Goal: Book appointment/travel/reservation

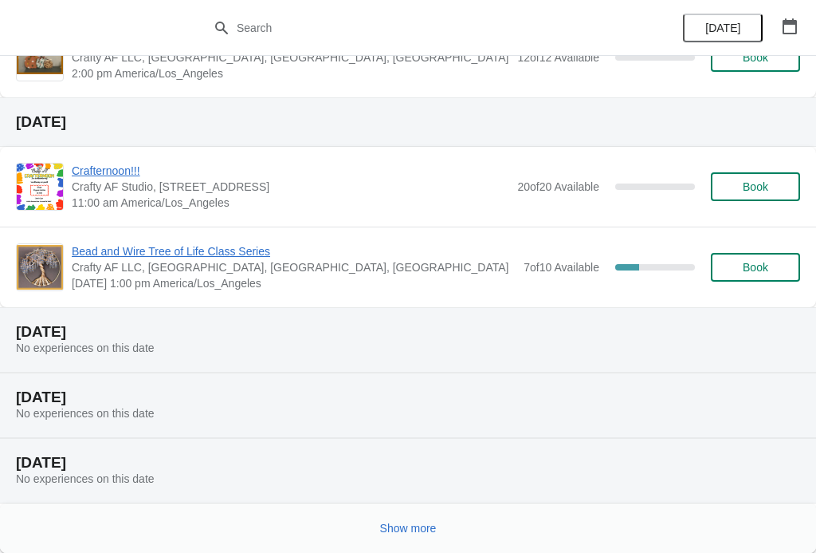
scroll to position [678, 0]
click at [420, 525] on span "Show more" at bounding box center [408, 527] width 57 height 13
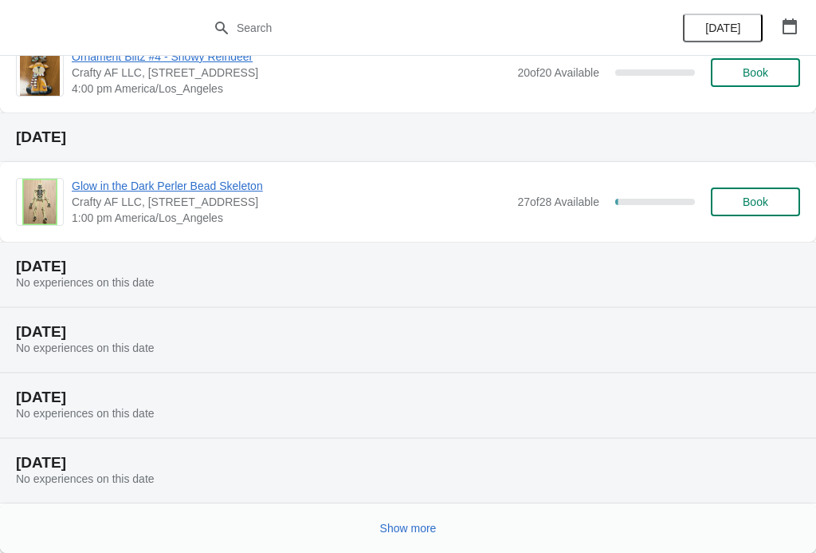
scroll to position [1779, 0]
click at [406, 529] on span "Show more" at bounding box center [408, 527] width 57 height 13
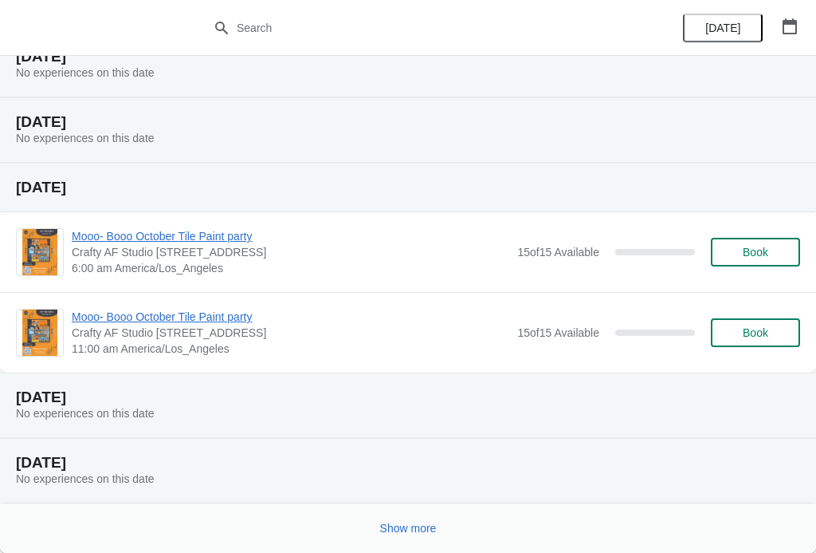
scroll to position [2879, 0]
click at [418, 531] on span "Show more" at bounding box center [408, 527] width 57 height 13
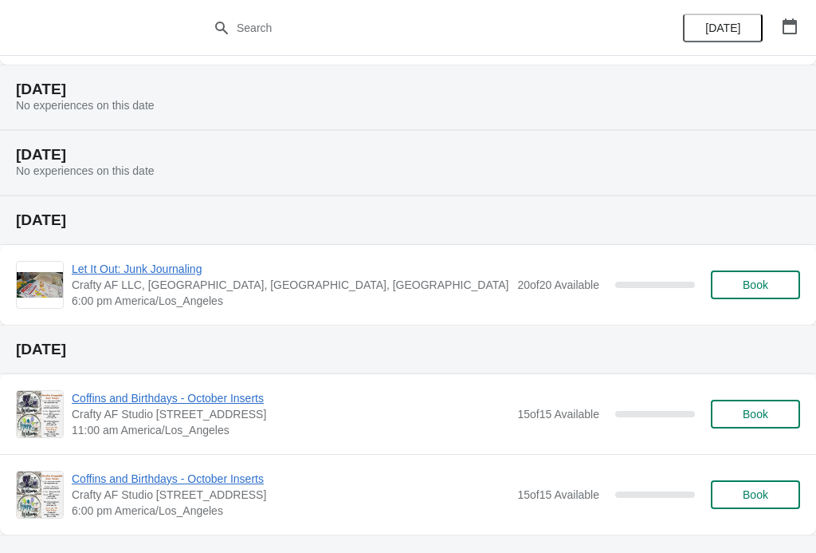
scroll to position [3581, 0]
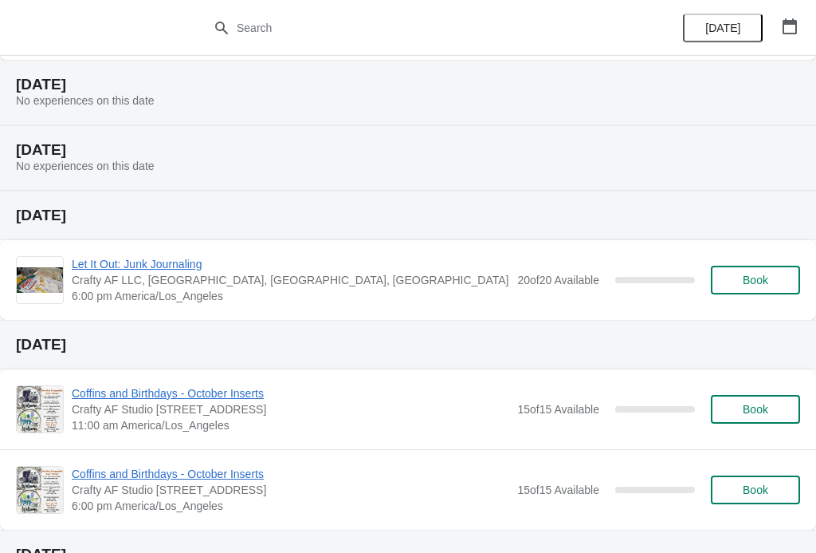
click at [745, 276] on span "Book" at bounding box center [756, 279] width 26 height 13
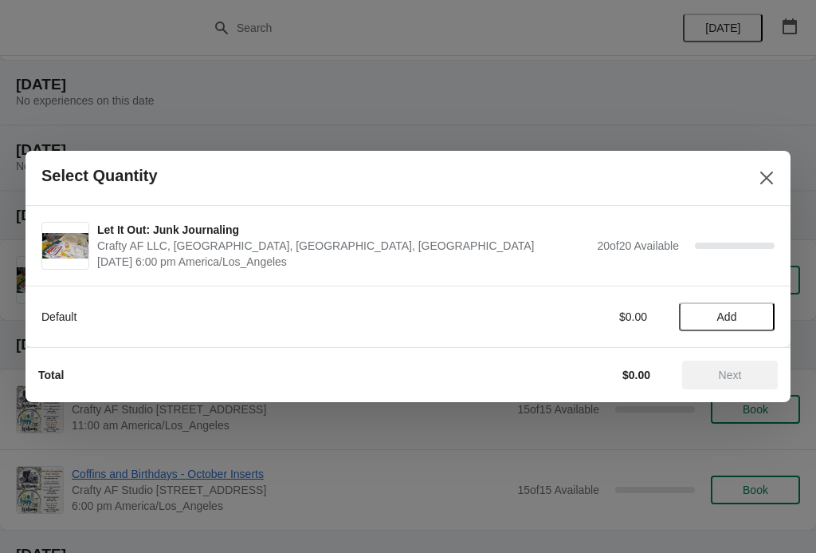
click at [745, 317] on span "Add" at bounding box center [727, 316] width 67 height 13
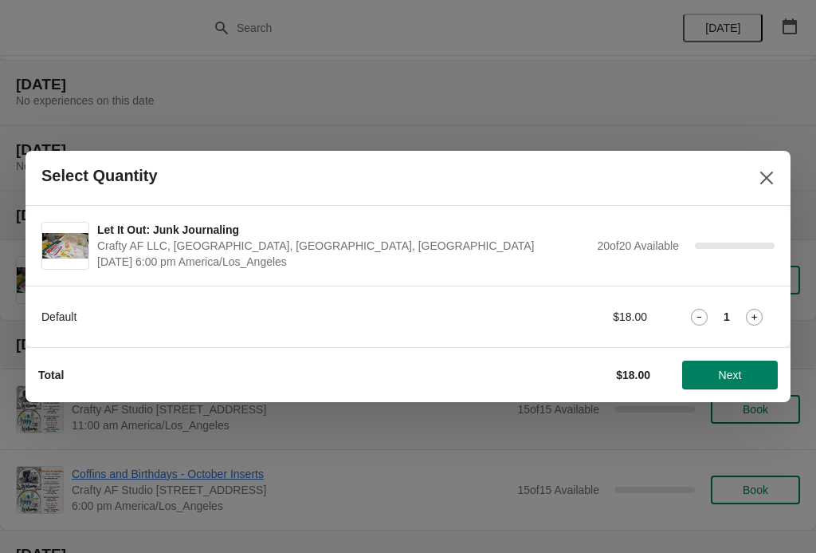
click at [744, 372] on span "Next" at bounding box center [730, 374] width 70 height 13
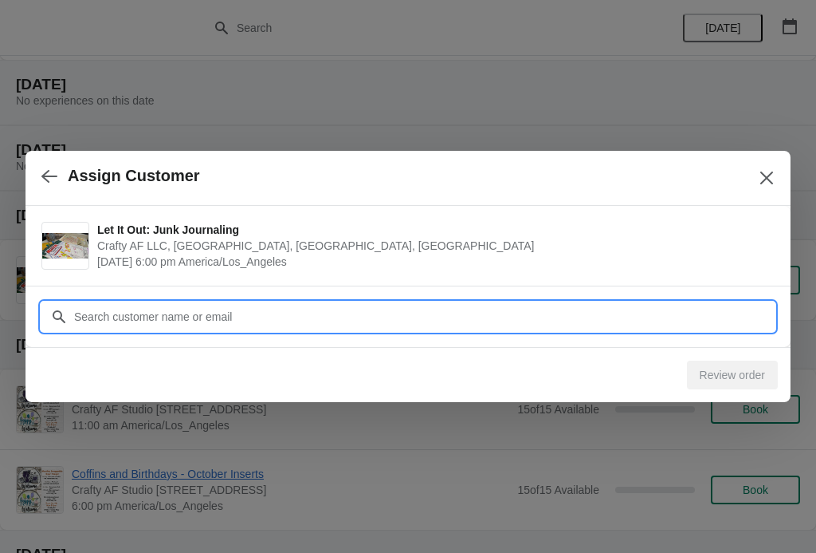
click at [705, 309] on input "Customer" at bounding box center [424, 316] width 702 height 29
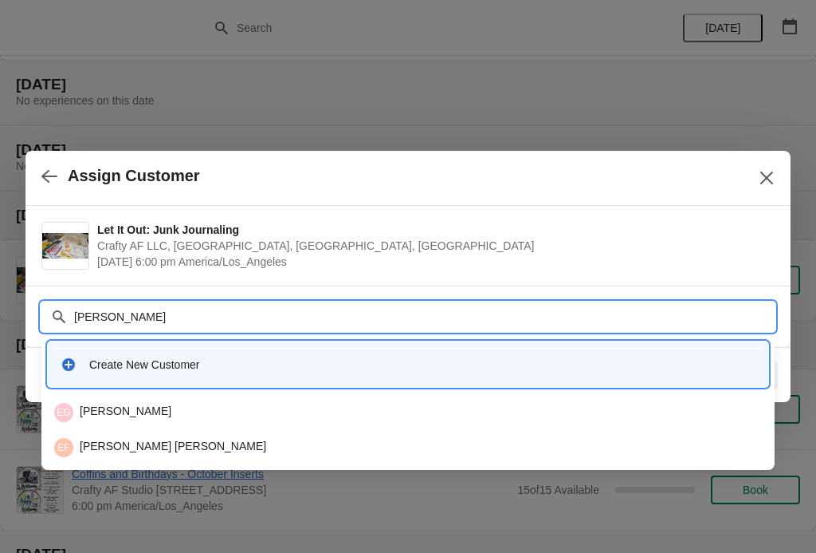
type input "[PERSON_NAME]"
click at [131, 372] on div "Create New Customer" at bounding box center [422, 364] width 667 height 16
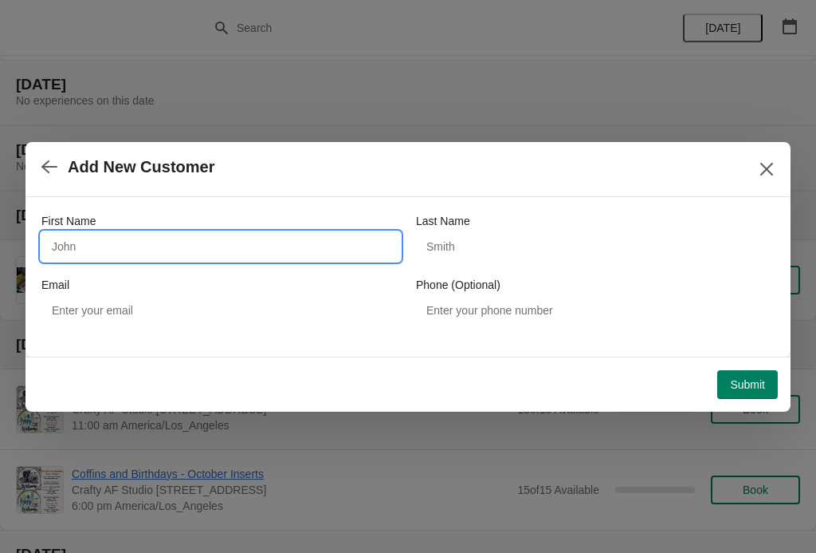
click at [73, 241] on input "First Name" at bounding box center [220, 246] width 359 height 29
type input "[PERSON_NAME]"
click at [495, 272] on div "First Name [PERSON_NAME] Last Name Email Phone (Optional)" at bounding box center [407, 269] width 733 height 112
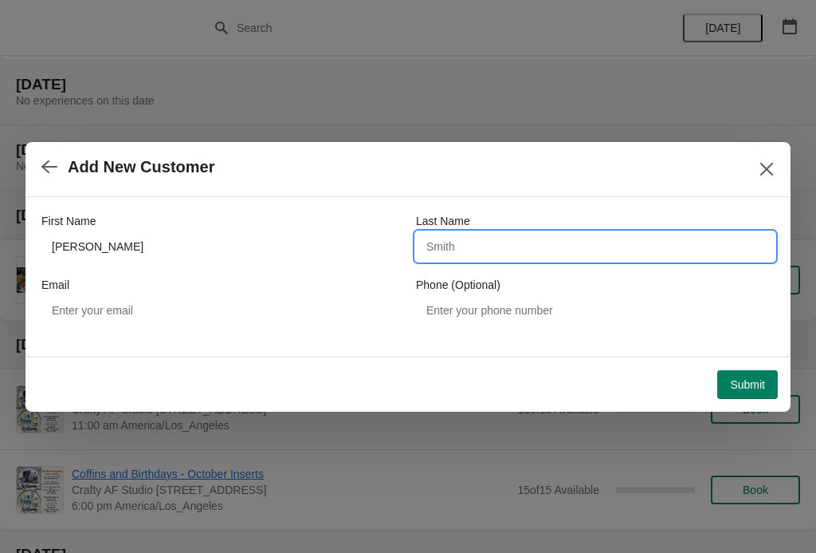
click at [513, 260] on input "Last Name" at bounding box center [595, 246] width 359 height 29
type input "[PERSON_NAME]"
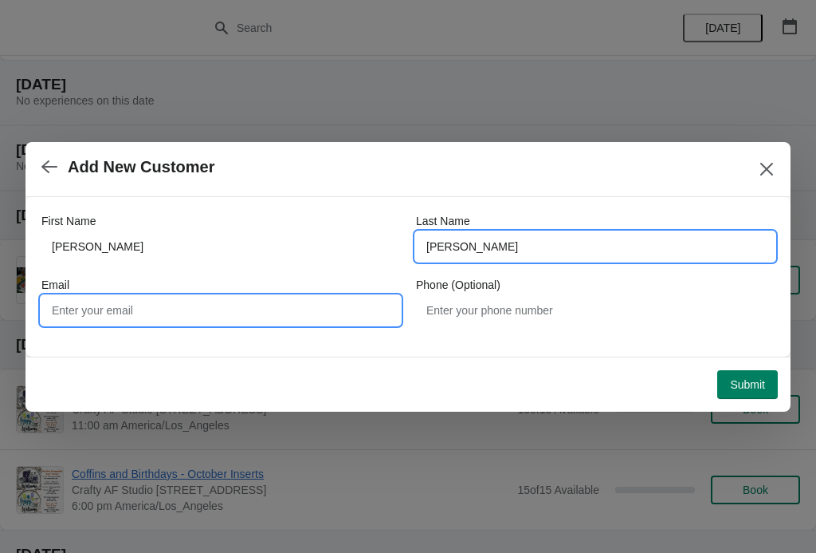
click at [73, 321] on input "Email" at bounding box center [220, 310] width 359 height 29
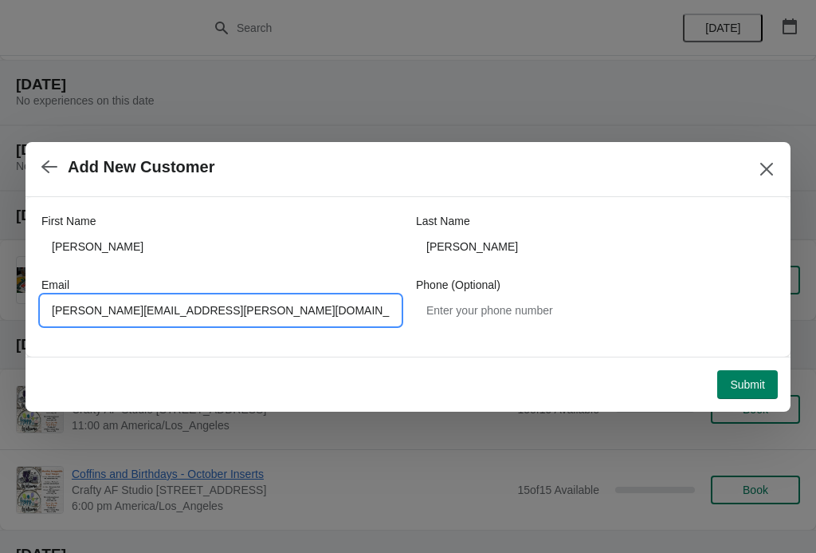
type input "[PERSON_NAME][EMAIL_ADDRESS][PERSON_NAME][DOMAIN_NAME]"
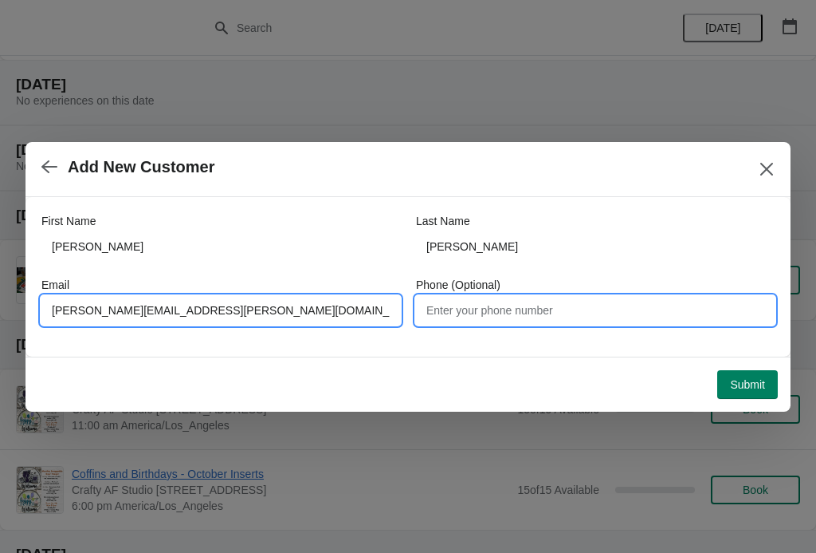
click at [719, 309] on input "Phone (Optional)" at bounding box center [595, 310] width 359 height 29
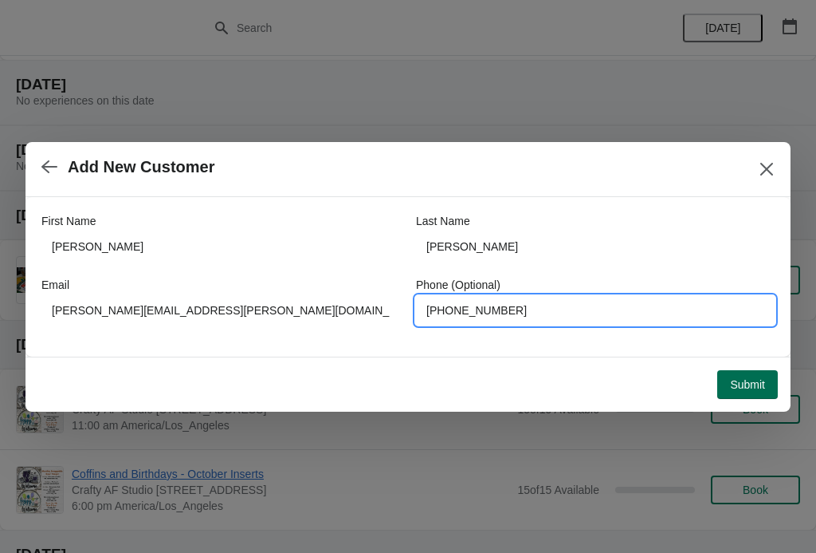
type input "[PHONE_NUMBER]"
click at [758, 389] on span "Submit" at bounding box center [747, 384] width 35 height 13
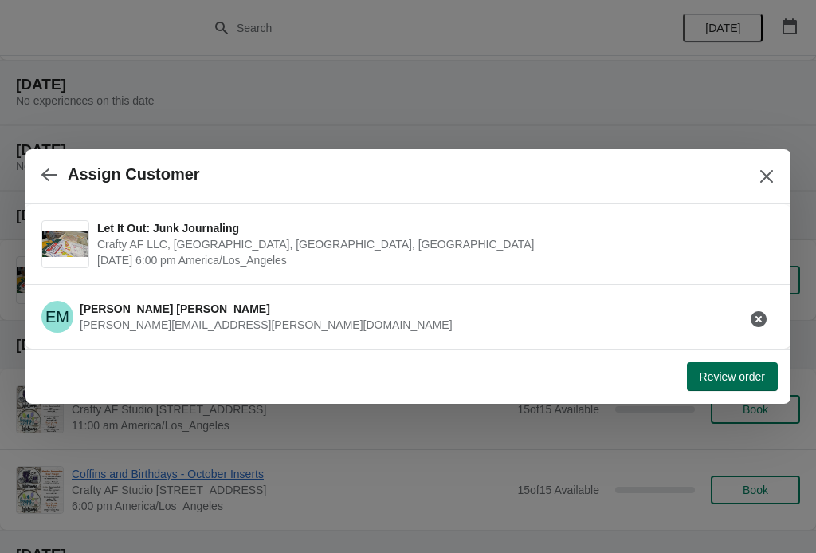
click at [737, 368] on button "Review order" at bounding box center [732, 376] width 91 height 29
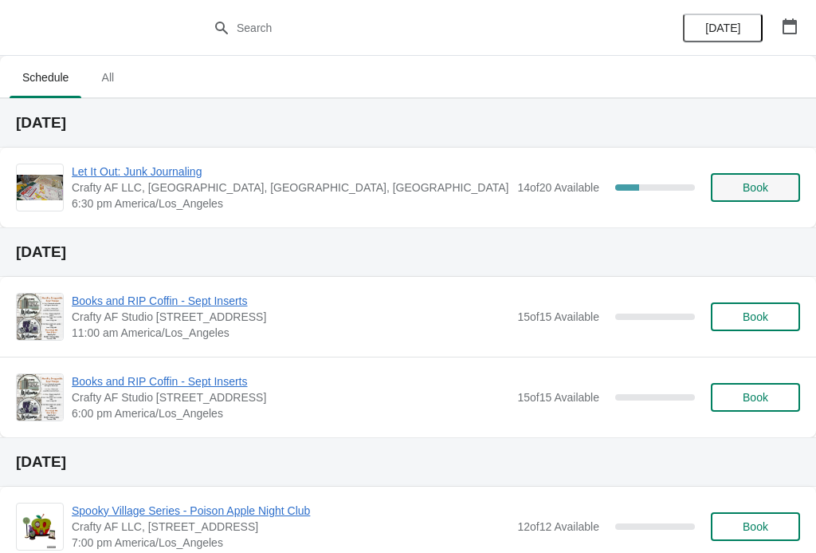
click at [750, 191] on span "Book" at bounding box center [756, 187] width 26 height 13
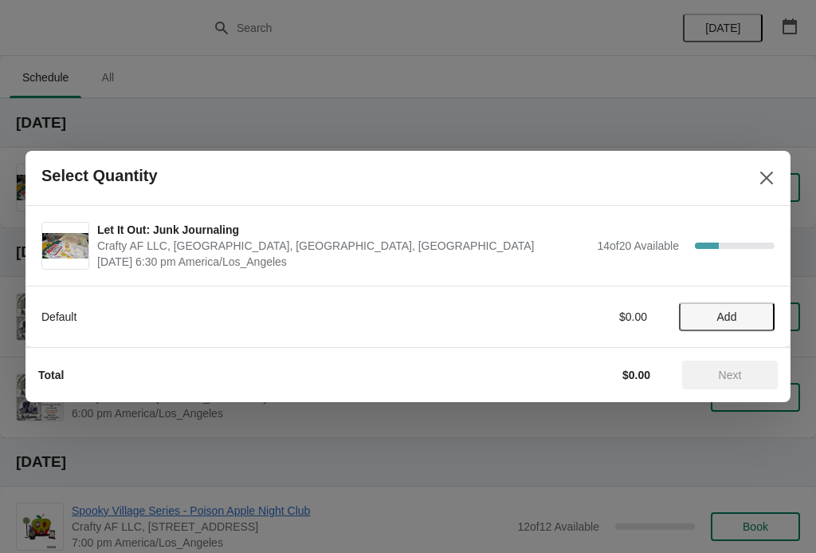
click at [730, 319] on span "Add" at bounding box center [728, 316] width 20 height 13
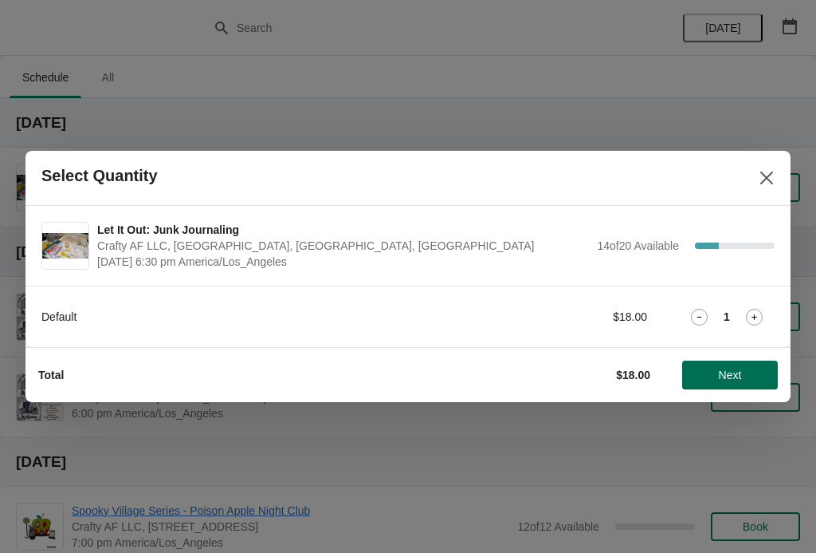
click at [744, 380] on span "Next" at bounding box center [730, 374] width 70 height 13
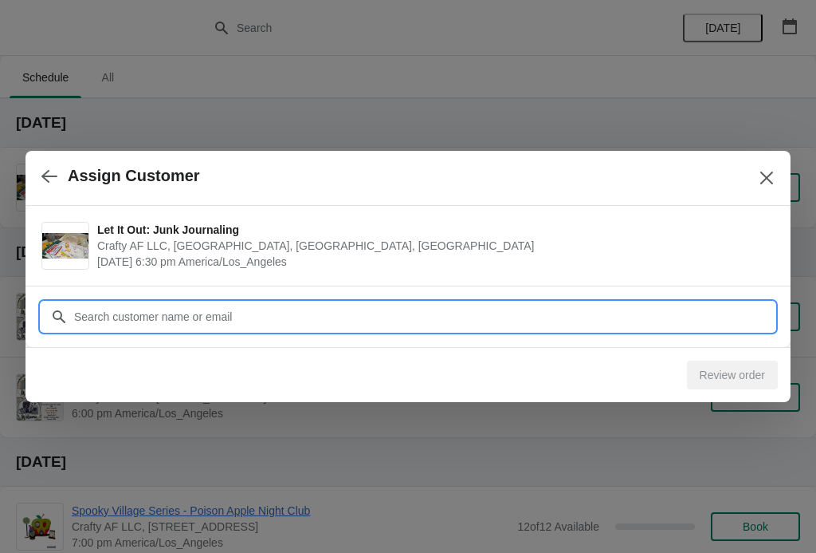
click at [698, 317] on input "Customer" at bounding box center [424, 316] width 702 height 29
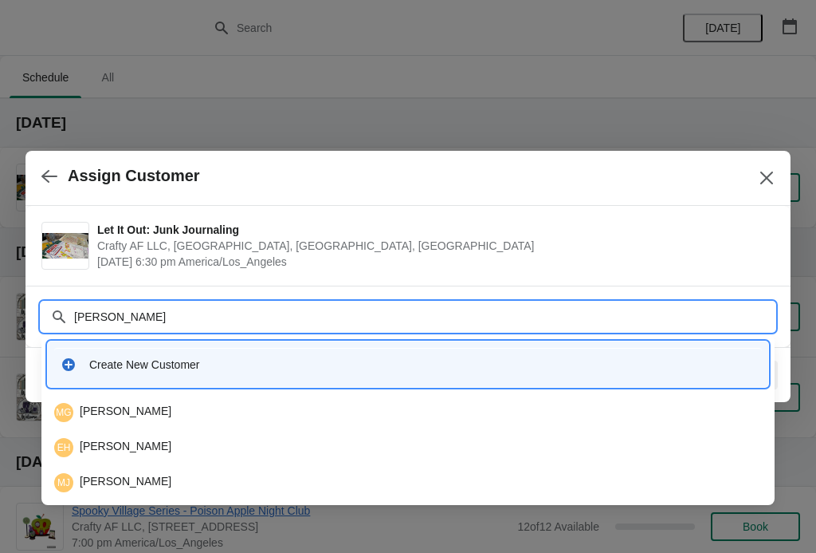
type input "[PERSON_NAME]"
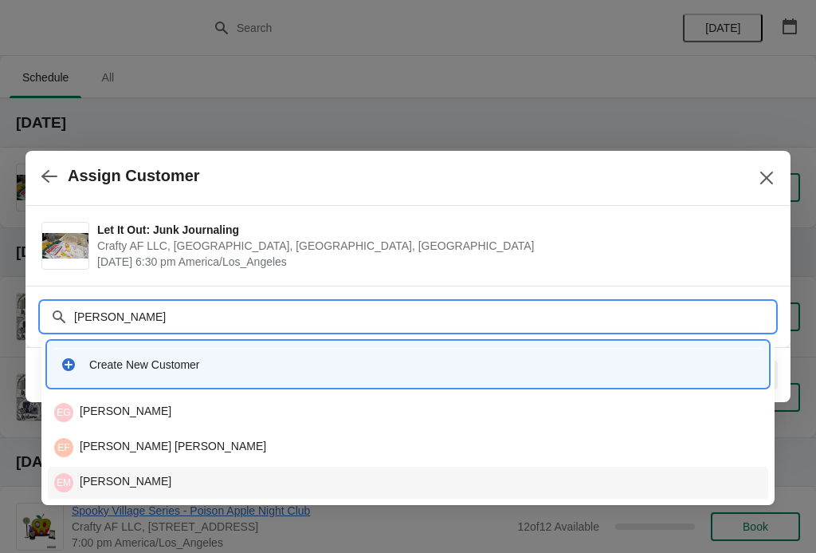
click at [132, 485] on div "EM [PERSON_NAME]" at bounding box center [408, 482] width 708 height 19
